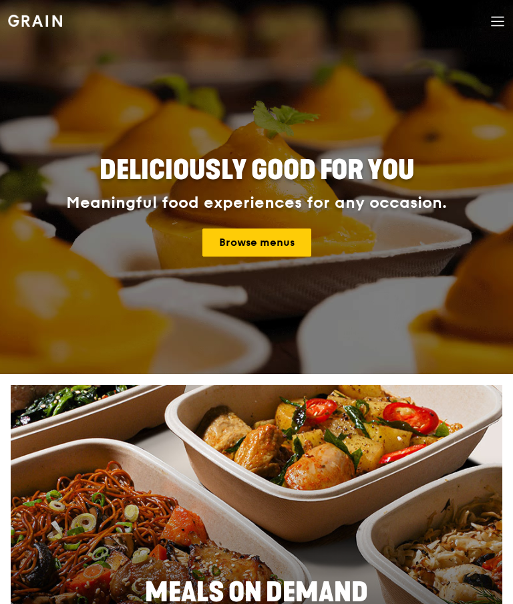
click at [234, 232] on link "Browse menus" at bounding box center [256, 242] width 109 height 28
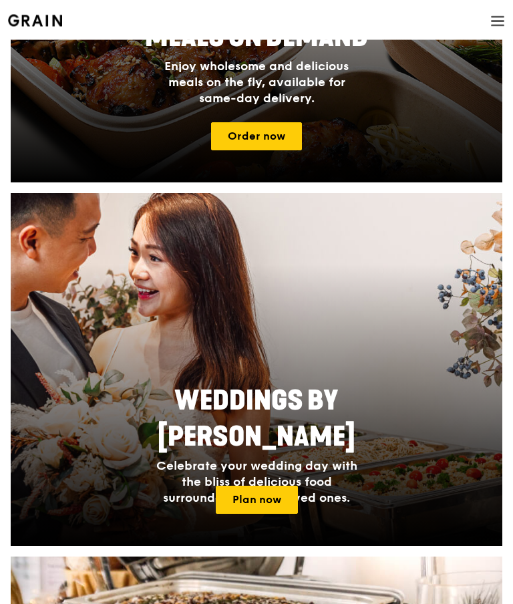
scroll to position [555, 0]
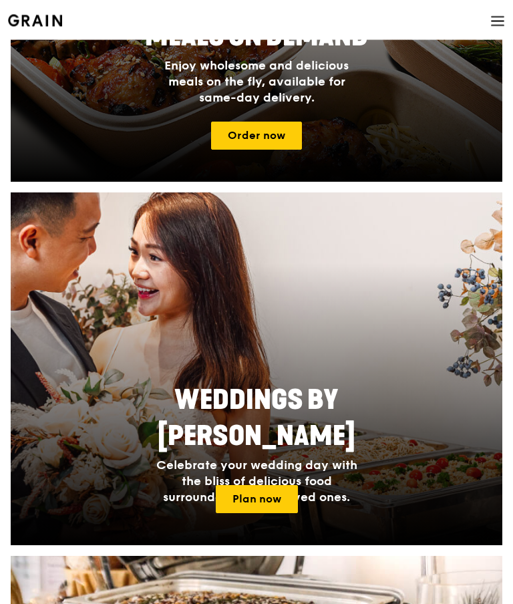
click at [237, 496] on link "Plan now" at bounding box center [257, 500] width 82 height 28
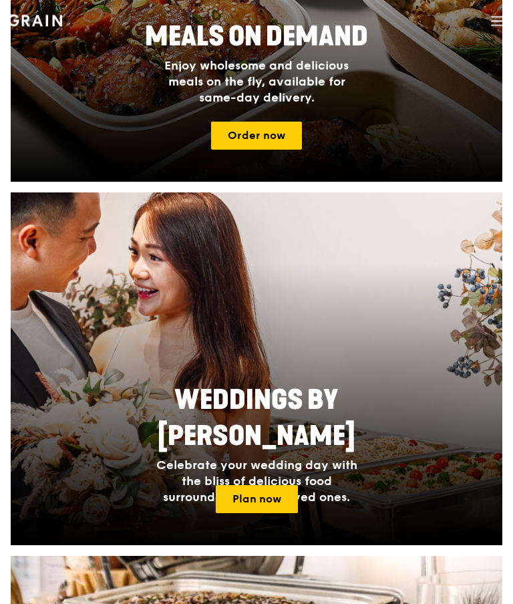
scroll to position [0, 0]
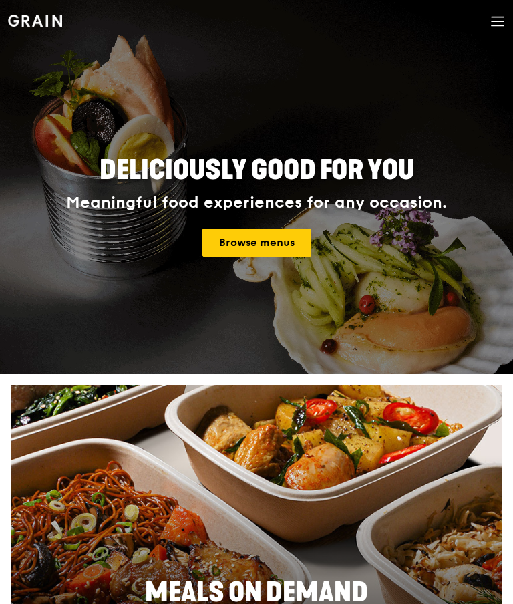
click at [228, 241] on link "Browse menus" at bounding box center [256, 242] width 109 height 28
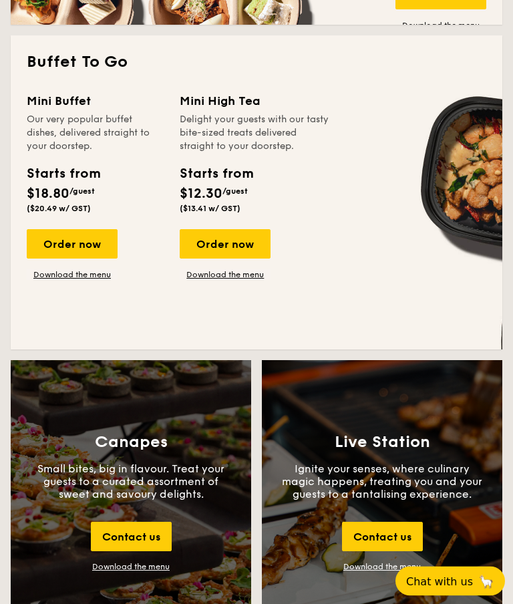
scroll to position [1249, 0]
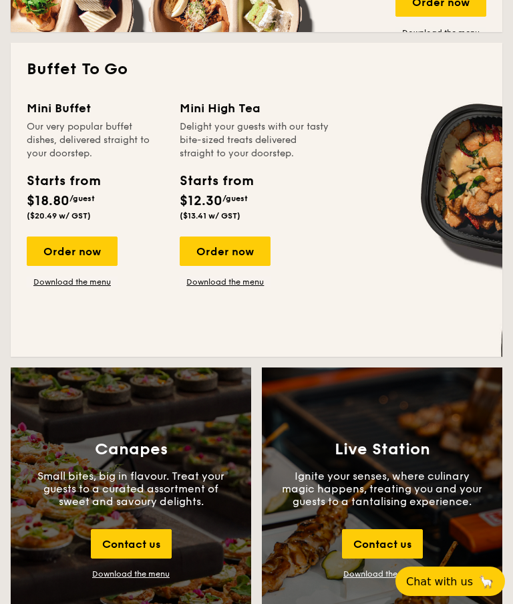
click at [116, 546] on div "Contact us" at bounding box center [131, 543] width 81 height 29
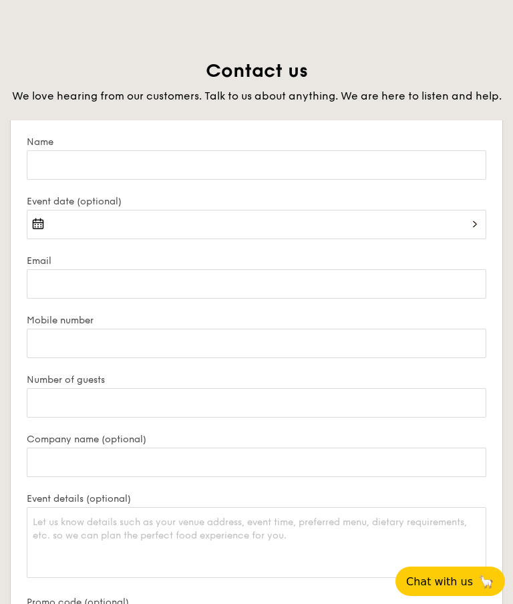
scroll to position [2785, 0]
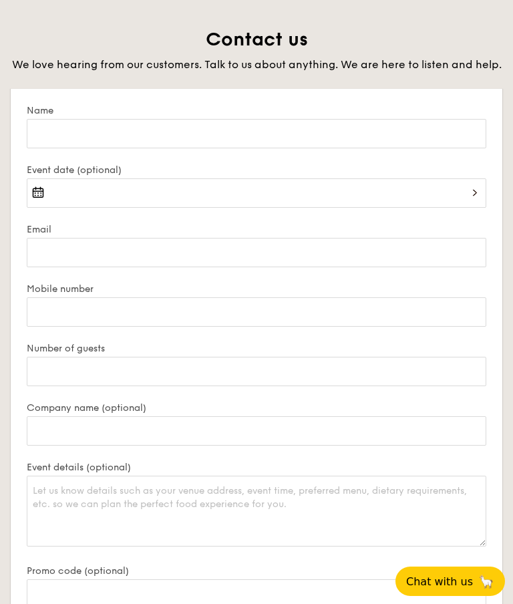
click at [38, 27] on h2 "Contact us" at bounding box center [257, 39] width 492 height 24
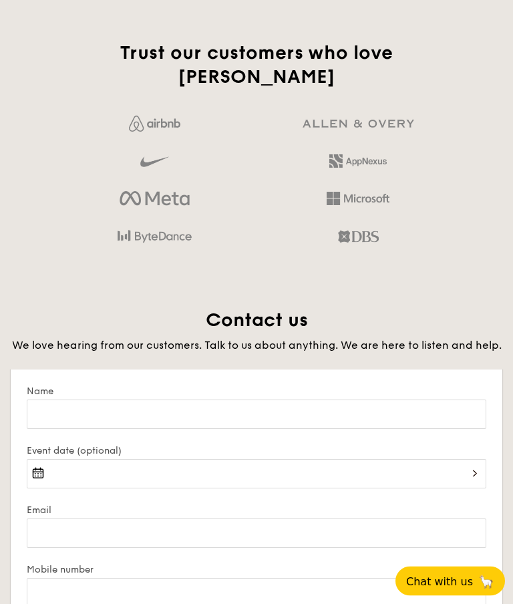
scroll to position [2493, 0]
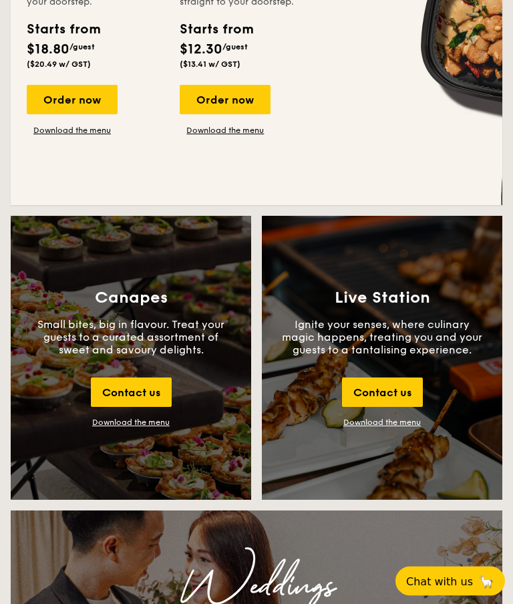
scroll to position [1394, 0]
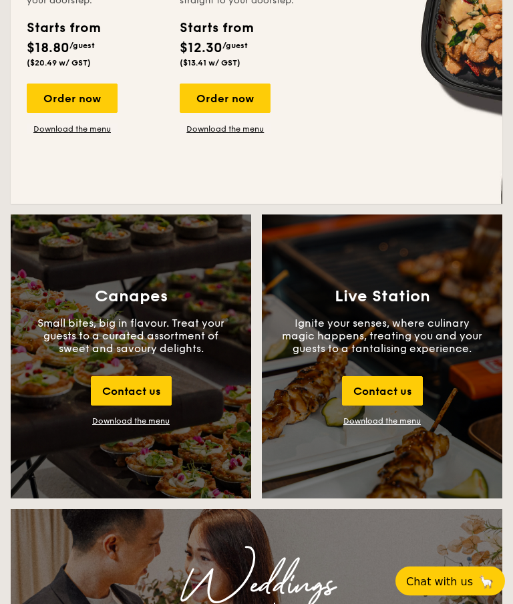
click at [112, 426] on div "Download the menu" at bounding box center [130, 421] width 77 height 9
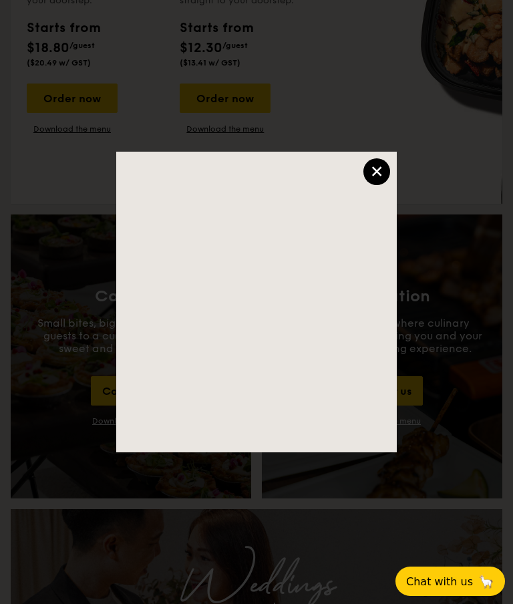
scroll to position [1448, 0]
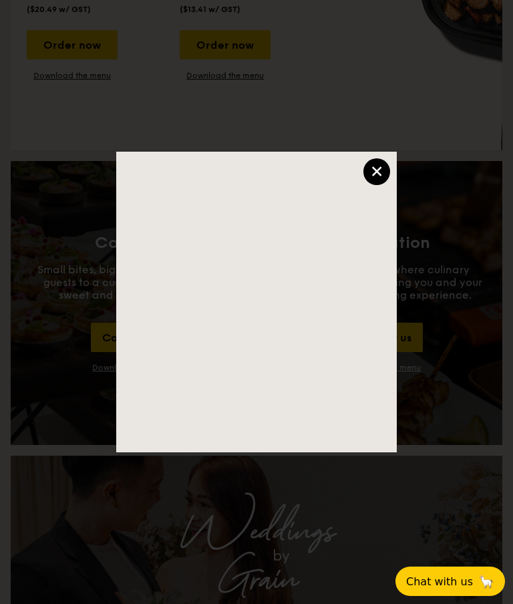
click at [383, 168] on div "×" at bounding box center [376, 171] width 27 height 27
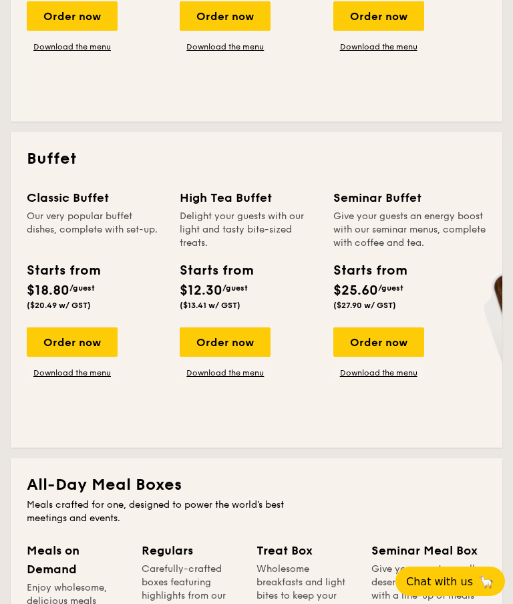
scroll to position [531, 0]
click at [350, 340] on div "Order now" at bounding box center [378, 342] width 91 height 29
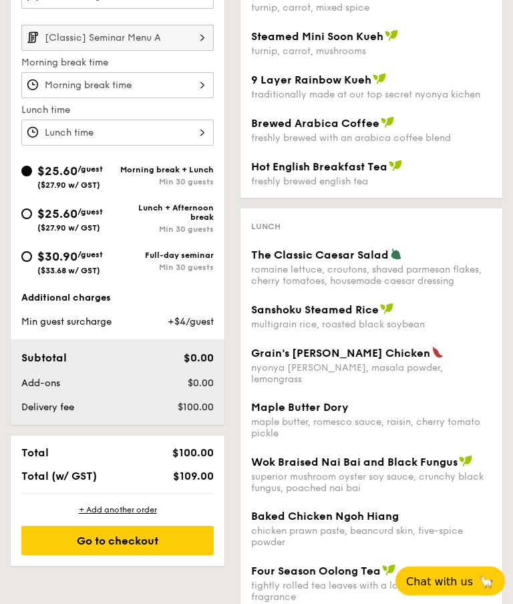
scroll to position [475, 0]
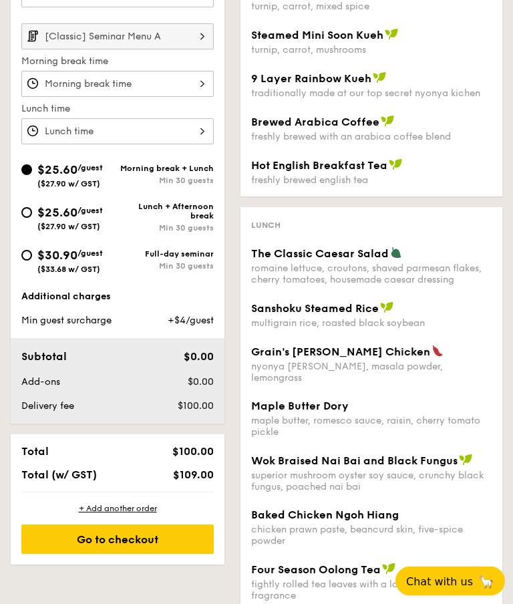
click at [33, 440] on div "Order 1 [Classic] Seminar Menu A Morning break time Lunch time $25.60 /guest ($…" at bounding box center [118, 240] width 214 height 650
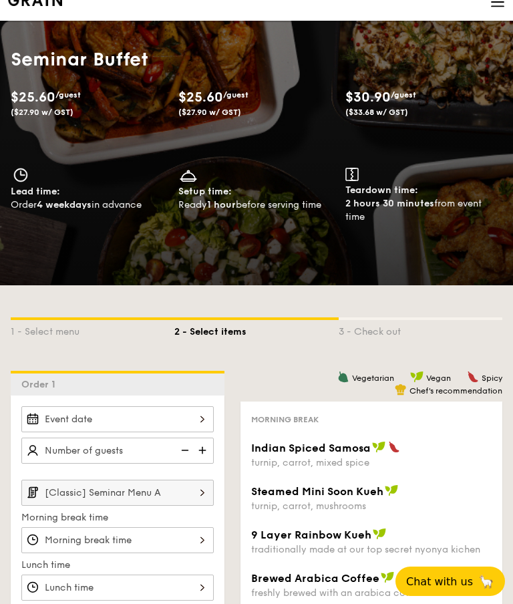
scroll to position [0, 0]
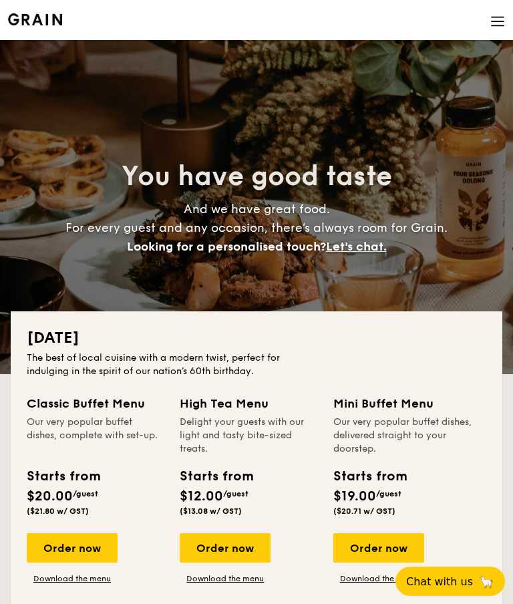
click at [490, 32] on li at bounding box center [256, 20] width 497 height 40
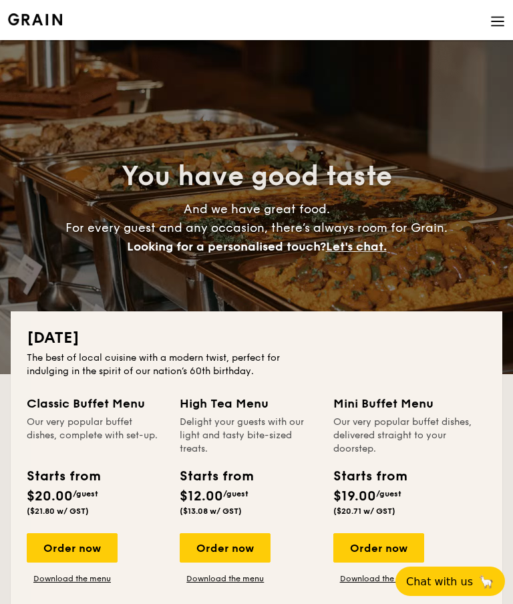
click at [502, 18] on img at bounding box center [497, 21] width 15 height 15
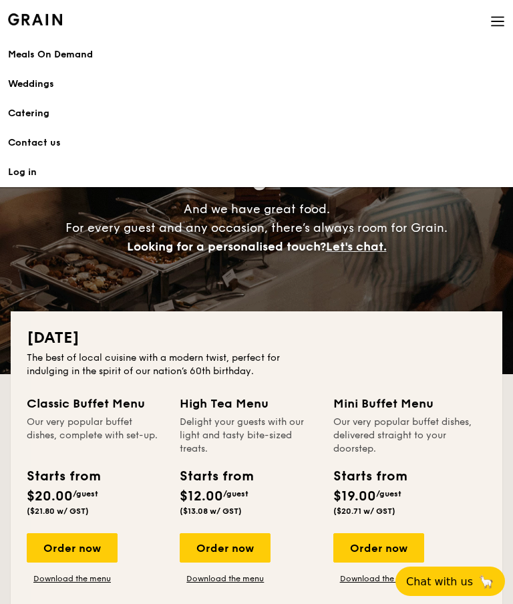
click at [18, 81] on div "Weddings" at bounding box center [256, 83] width 497 height 13
